Goal: Task Accomplishment & Management: Use online tool/utility

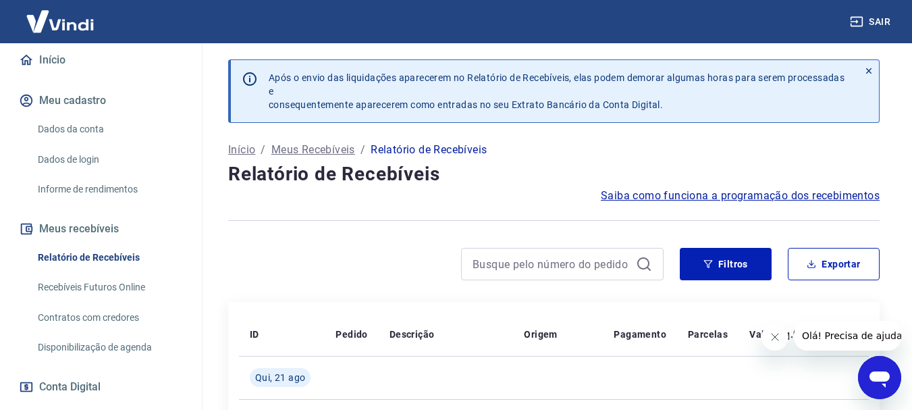
scroll to position [135, 0]
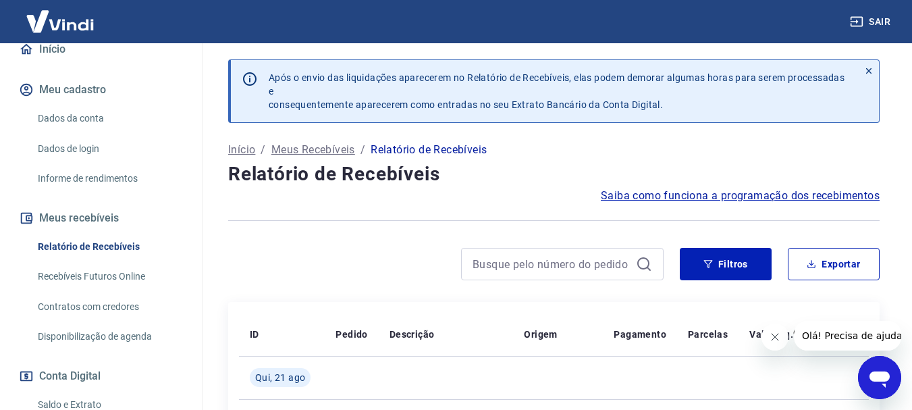
click at [94, 272] on link "Recebíveis Futuros Online" at bounding box center [108, 277] width 153 height 28
